Goal: Consume media (video, audio): Consume media (video, audio)

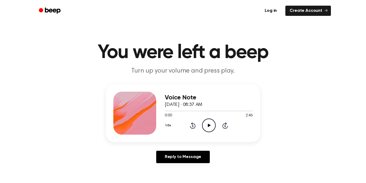
click at [151, 123] on div at bounding box center [134, 112] width 43 height 43
click at [209, 124] on icon at bounding box center [209, 124] width 3 height 3
click at [206, 125] on icon "Pause Audio" at bounding box center [209, 125] width 14 height 14
click at [207, 129] on icon "Play Audio" at bounding box center [209, 125] width 14 height 14
click at [12, 124] on div "Voice Note [DATE] · 08:37 AM 0:14 2:46 Your browser does not support the [objec…" at bounding box center [182, 125] width 353 height 83
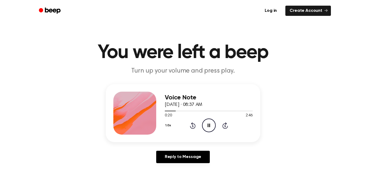
click at [206, 123] on icon "Pause Audio" at bounding box center [209, 125] width 14 height 14
click at [215, 127] on circle at bounding box center [208, 125] width 13 height 13
click at [210, 126] on icon "Pause Audio" at bounding box center [209, 125] width 14 height 14
click at [209, 126] on icon at bounding box center [209, 124] width 3 height 3
click at [4, 124] on main "You were left a beep Turn up your volume and press play. Voice Note [DATE] · 08…" at bounding box center [183, 165] width 366 height 331
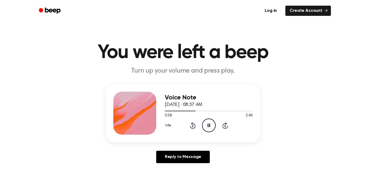
click at [209, 127] on icon "Pause Audio" at bounding box center [209, 125] width 14 height 14
click at [212, 123] on icon "Pause Audio" at bounding box center [209, 125] width 14 height 14
click at [209, 129] on icon "Pause Audio" at bounding box center [209, 125] width 14 height 14
click at [196, 116] on div "1:29 2:46" at bounding box center [209, 116] width 88 height 6
click at [195, 127] on icon at bounding box center [193, 125] width 6 height 6
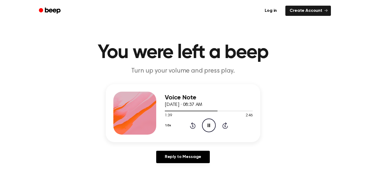
click at [197, 127] on div "1.0x Rewind 5 seconds Pause Audio Skip 5 seconds" at bounding box center [209, 125] width 88 height 14
click at [195, 125] on div "1.0x Rewind 5 seconds Pause Audio Skip 5 seconds" at bounding box center [209, 125] width 88 height 14
click at [194, 125] on icon "Rewind 5 seconds" at bounding box center [193, 125] width 6 height 7
click at [209, 125] on icon "Pause Audio" at bounding box center [209, 125] width 14 height 14
